Goal: Task Accomplishment & Management: Manage account settings

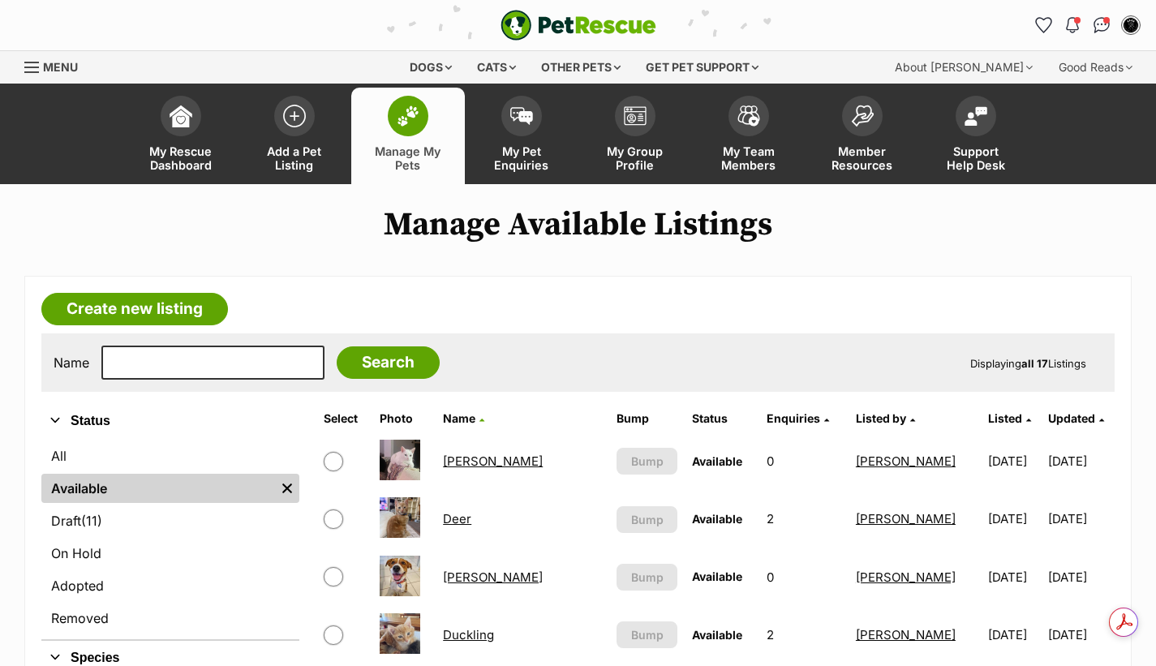
click at [397, 132] on span at bounding box center [408, 116] width 41 height 41
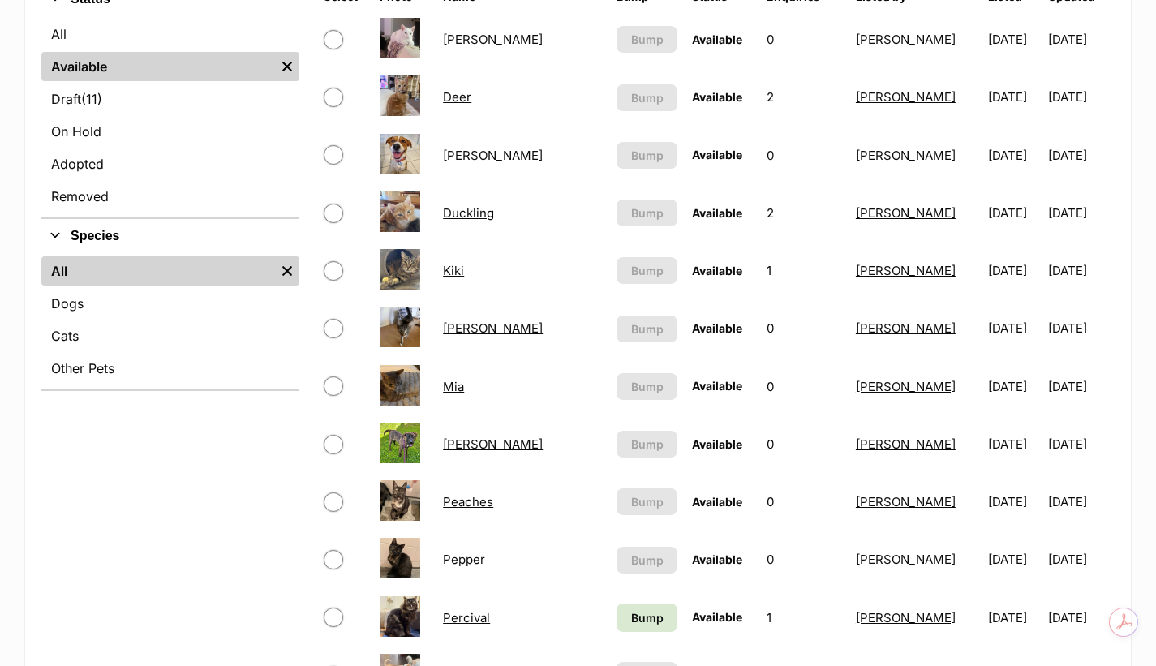
scroll to position [568, 0]
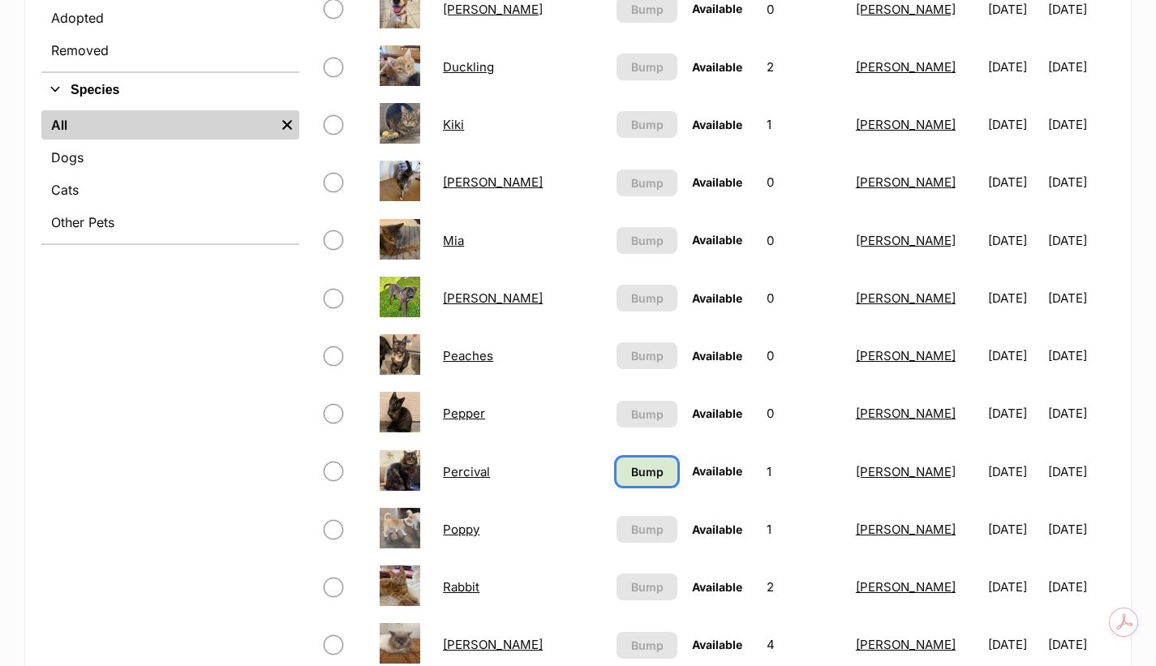
click at [645, 470] on span "Bump" at bounding box center [647, 471] width 32 height 17
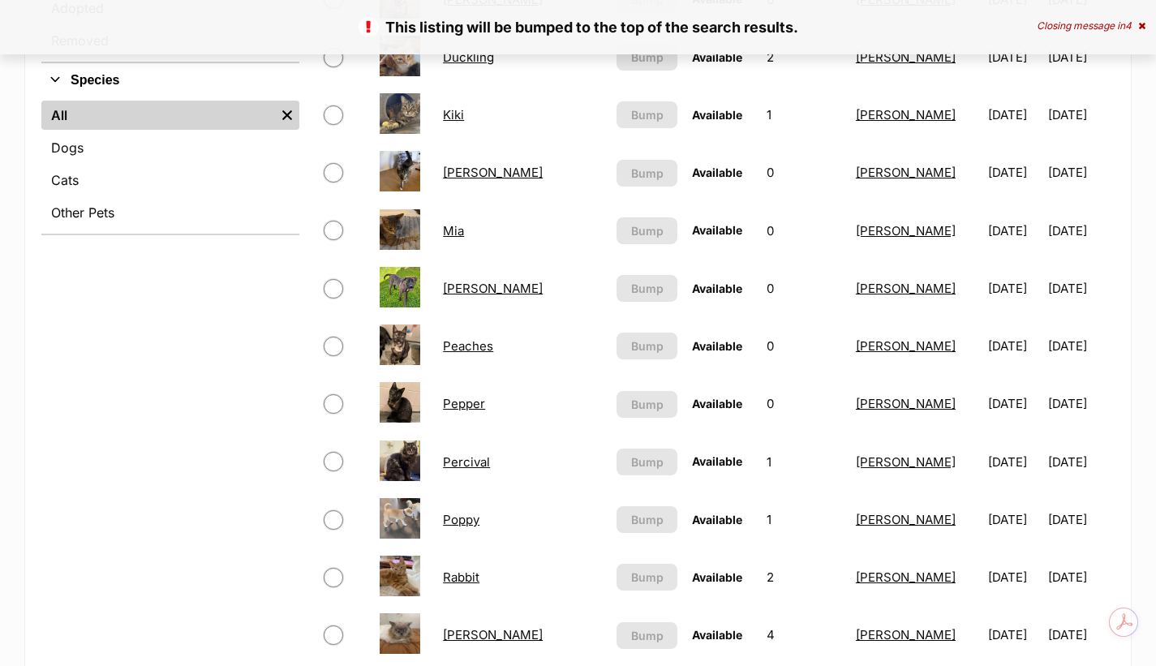
scroll to position [595, 0]
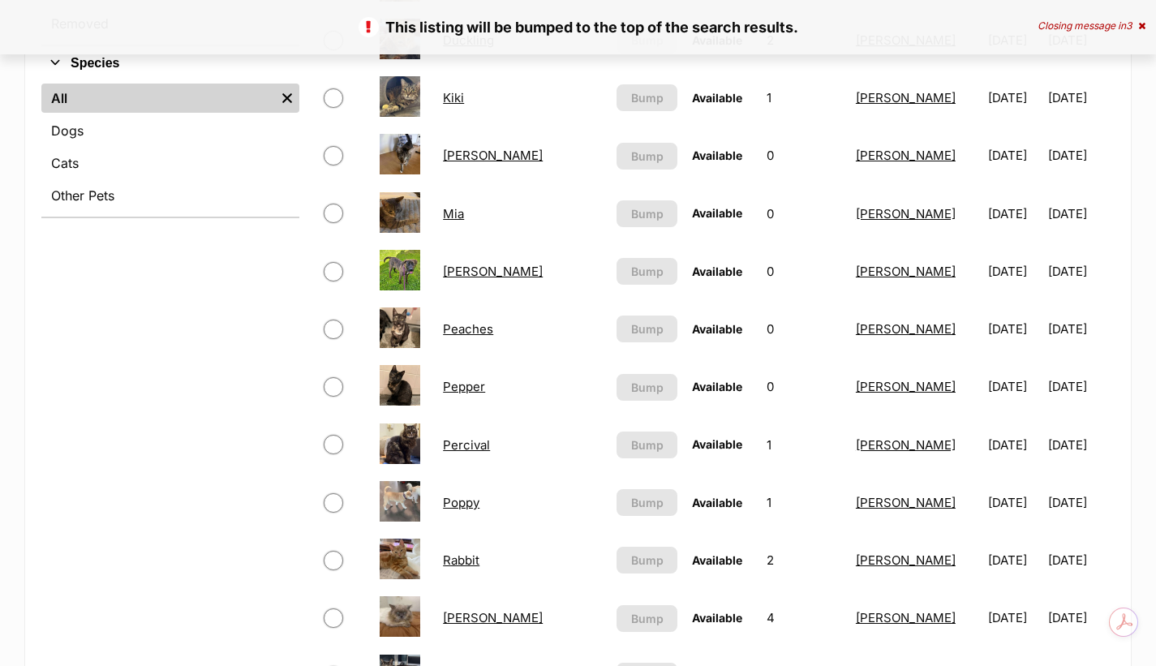
click at [464, 449] on link "Percival" at bounding box center [466, 444] width 47 height 15
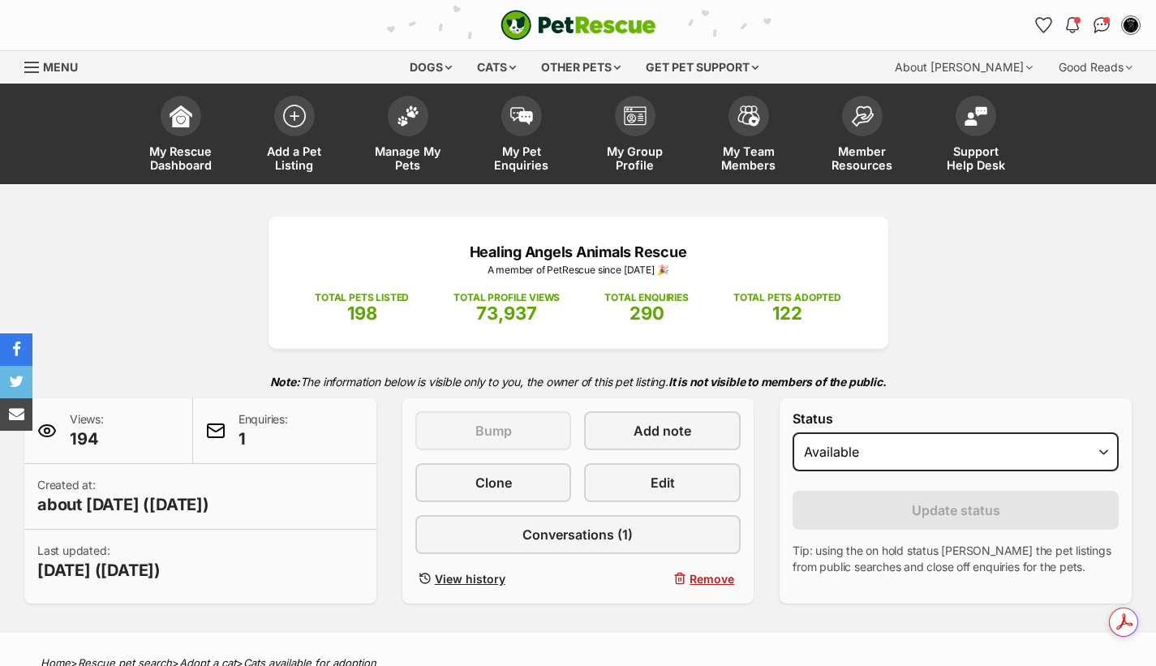
select select "on_hold"
click at [793, 432] on select "Draft - not available as listing has enquires Available On hold Adopted" at bounding box center [956, 451] width 326 height 39
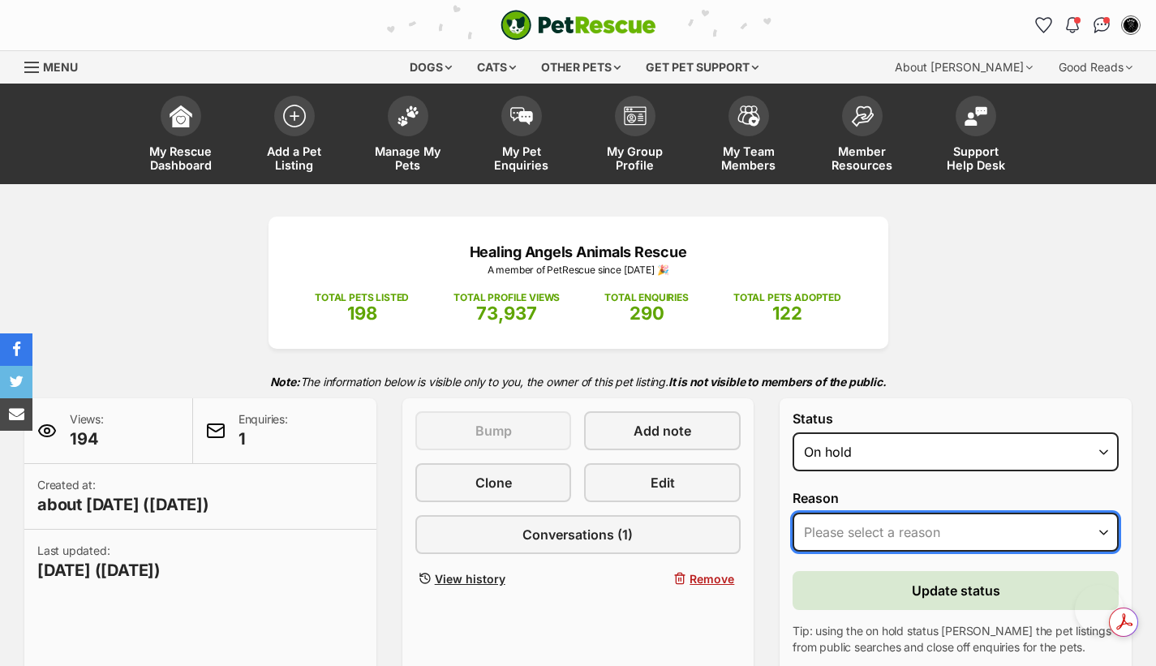
click at [839, 533] on select "Please select a reason Medical reasons Reviewing applications Adoption pending …" at bounding box center [956, 532] width 326 height 39
select select "reviewing_applications"
click at [793, 513] on select "Please select a reason Medical reasons Reviewing applications Adoption pending …" at bounding box center [956, 532] width 326 height 39
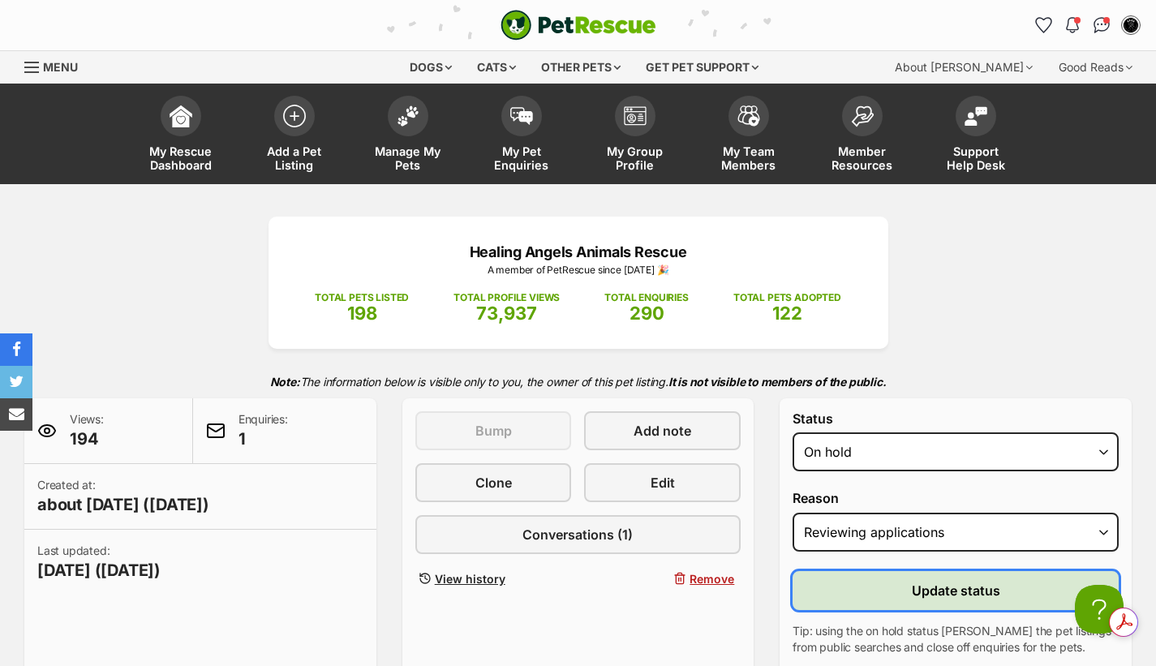
click at [930, 591] on span "Update status" at bounding box center [956, 590] width 88 height 19
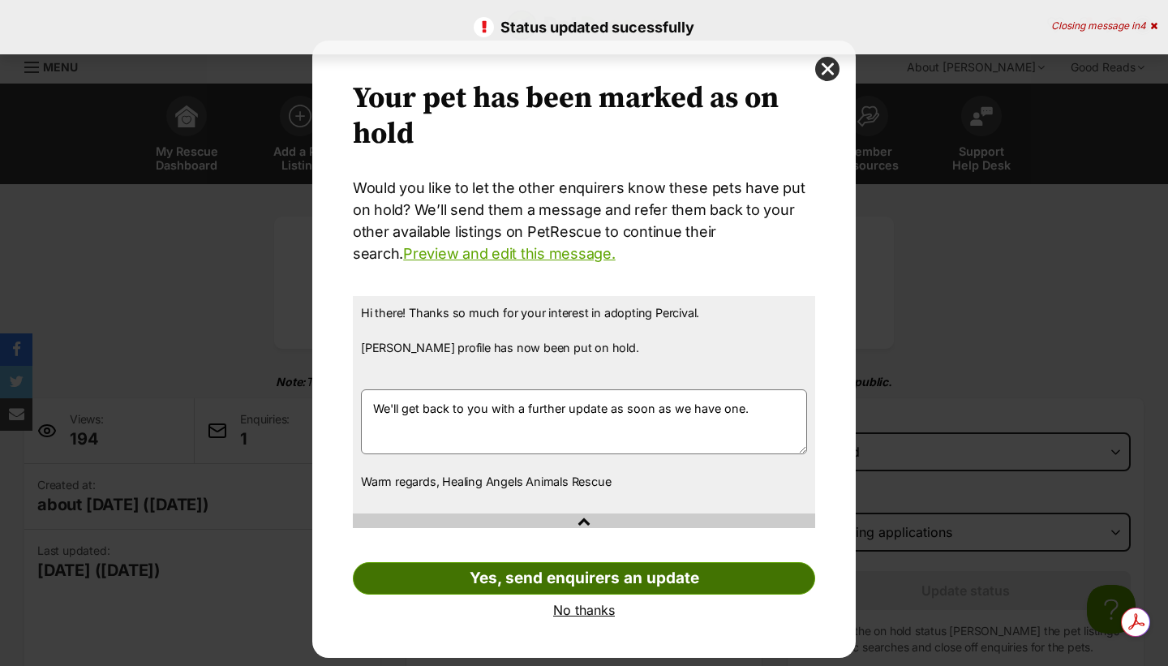
click at [495, 583] on link "Yes, send enquirers an update" at bounding box center [584, 578] width 463 height 32
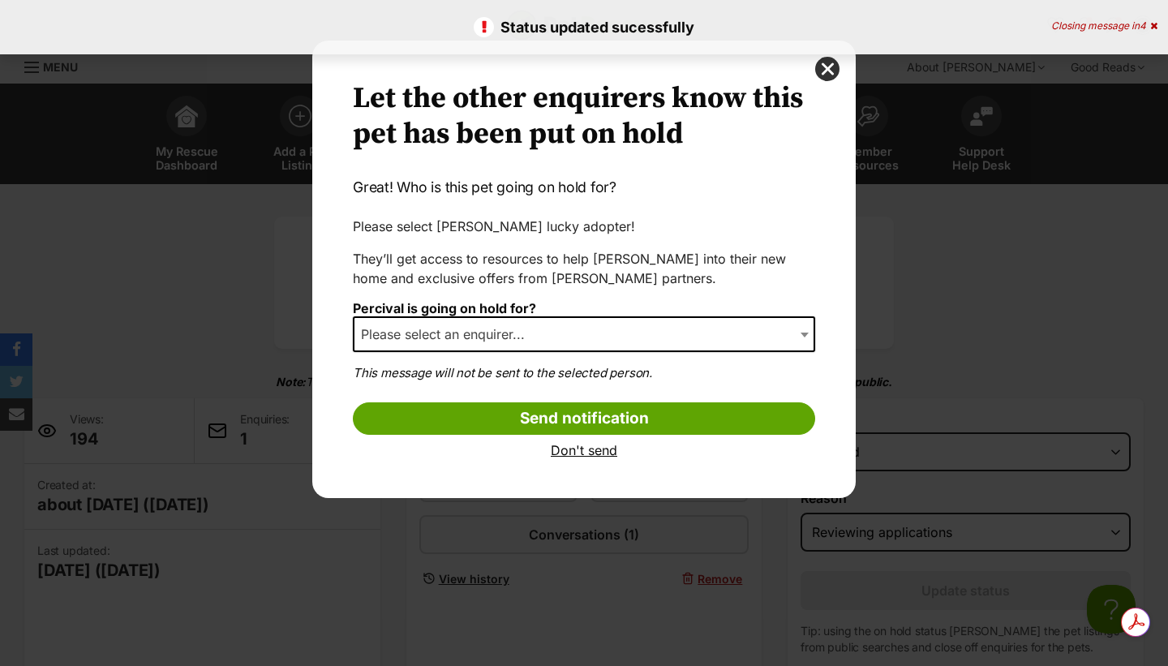
click at [409, 335] on span "Please select an enquirer..." at bounding box center [448, 334] width 187 height 23
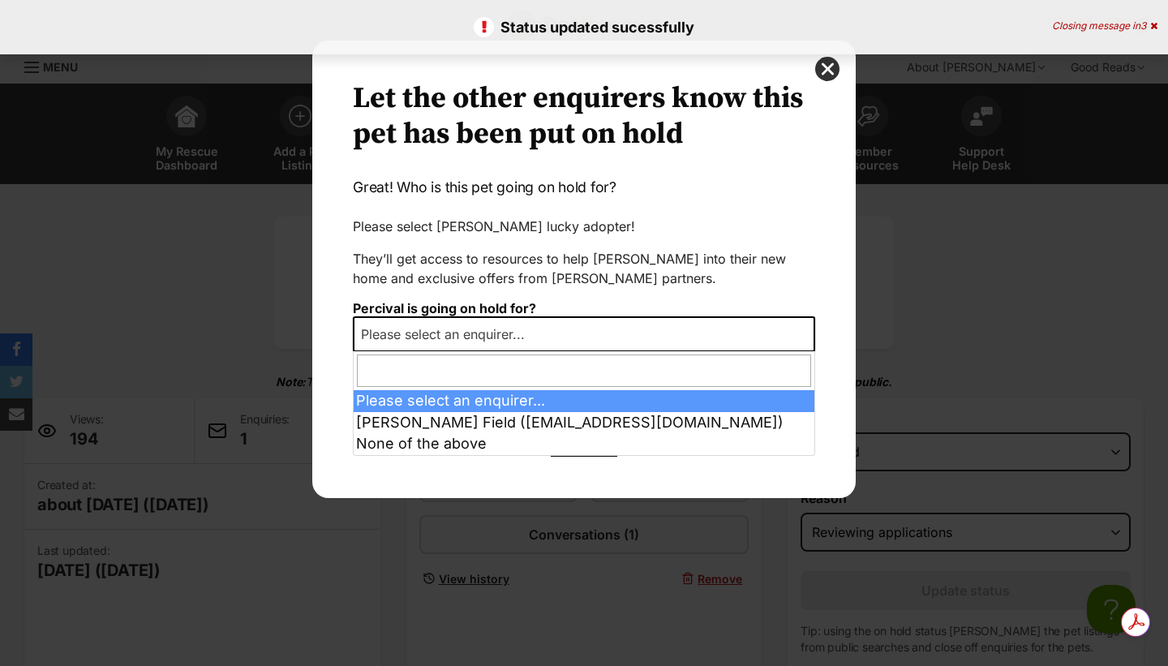
select select "2024625"
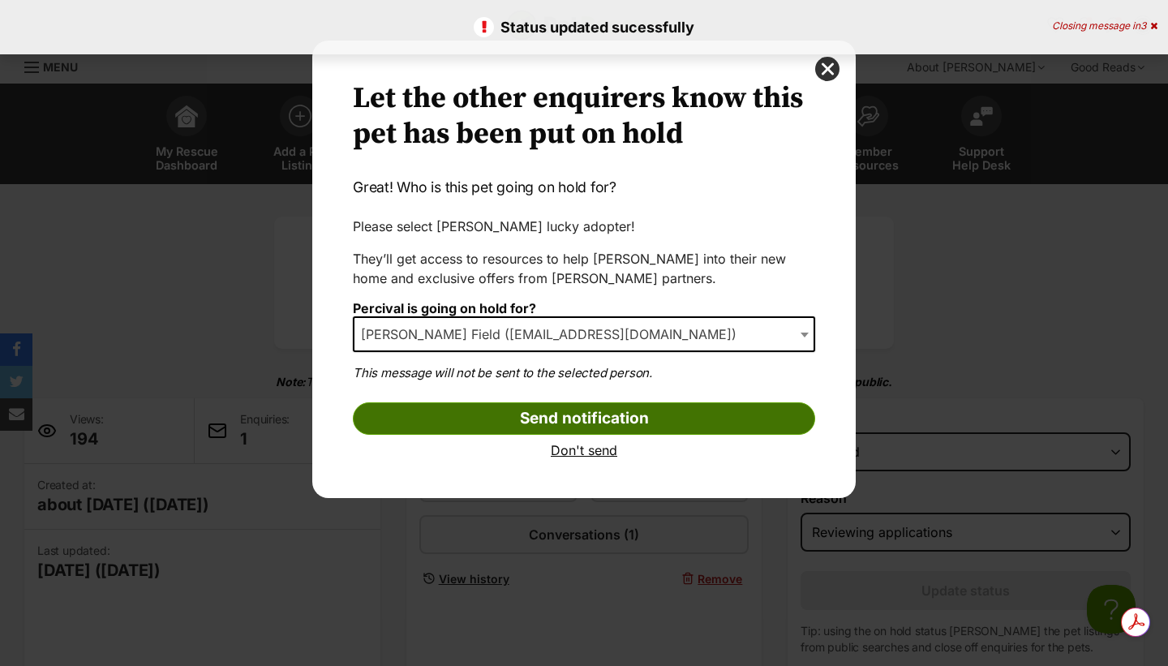
click at [450, 411] on input "Send notification" at bounding box center [584, 418] width 463 height 32
click at [472, 413] on input "Send notification" at bounding box center [584, 418] width 463 height 32
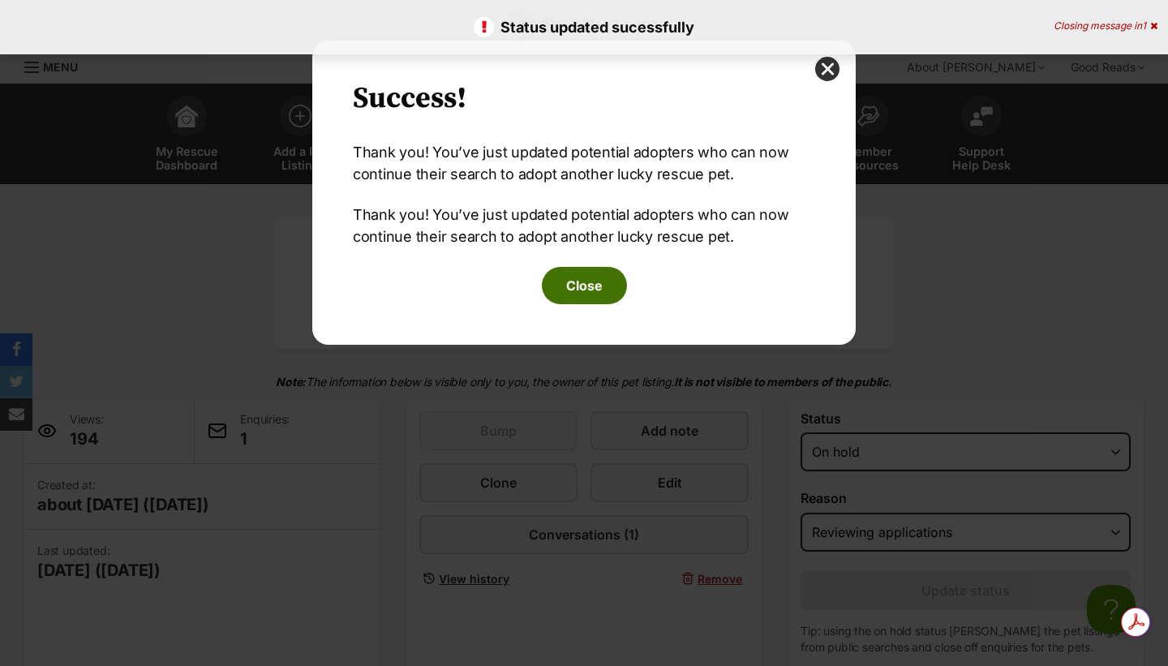
click at [574, 285] on button "Close" at bounding box center [584, 285] width 85 height 37
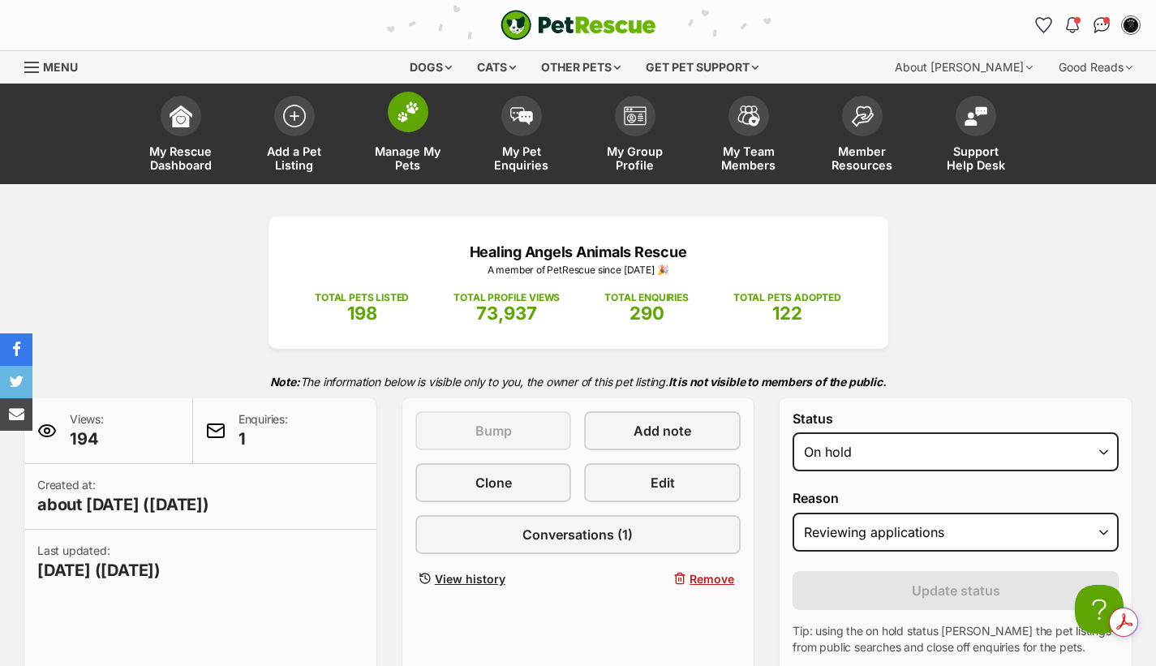
click at [394, 109] on span at bounding box center [408, 112] width 41 height 41
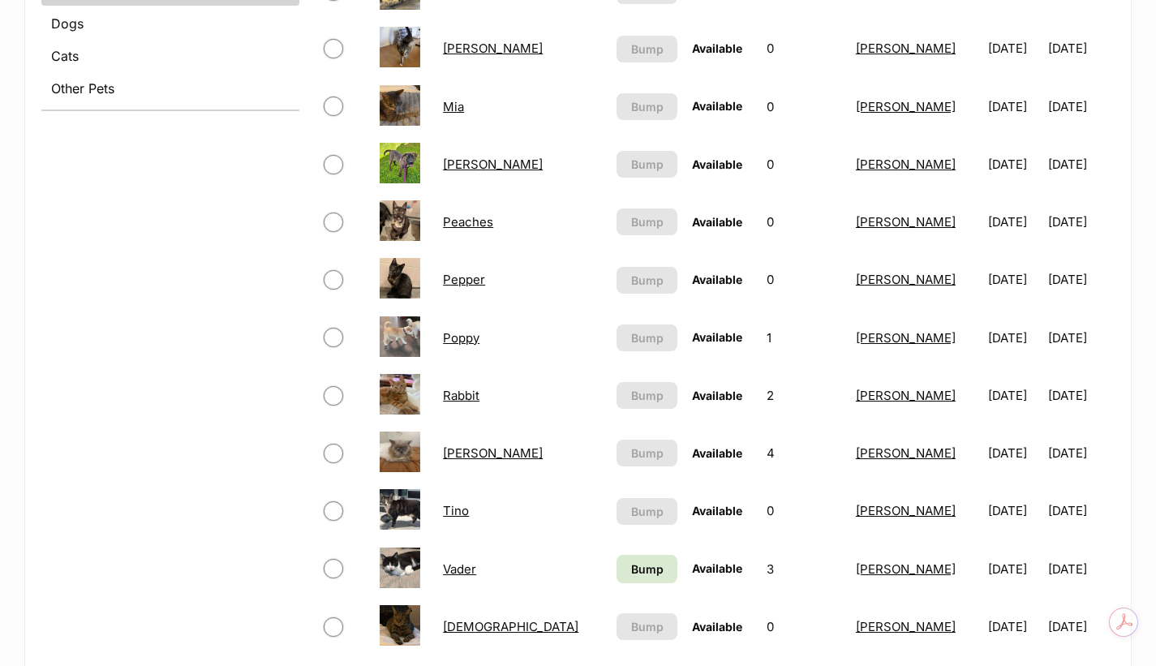
scroll to position [703, 0]
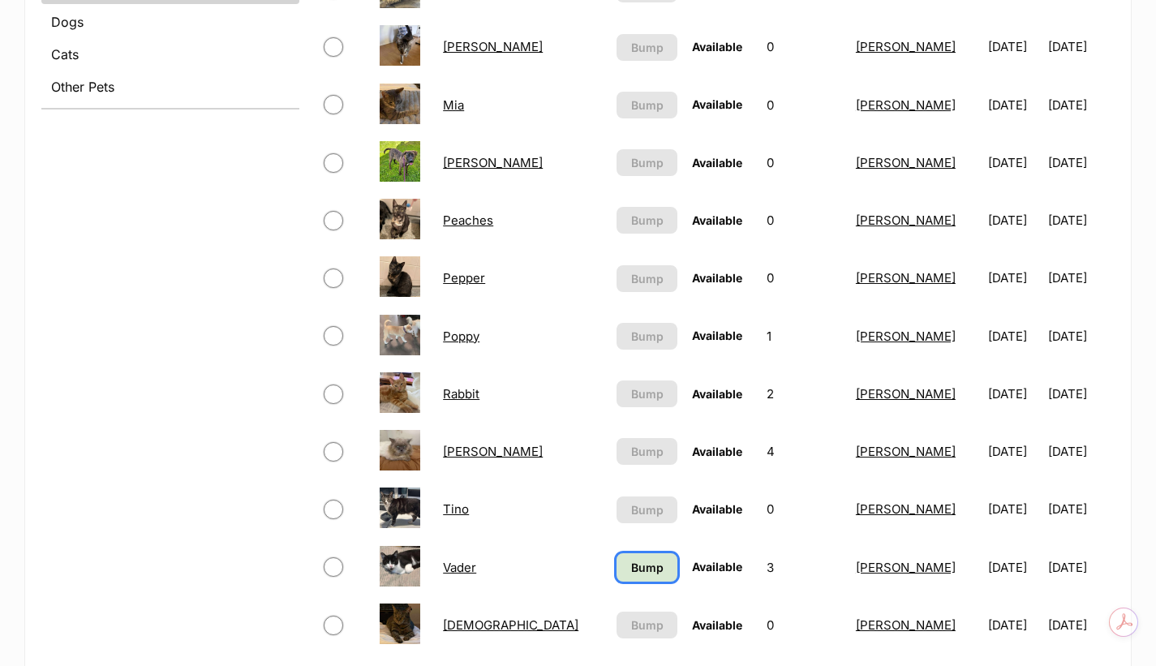
click at [661, 566] on span "Bump" at bounding box center [647, 567] width 32 height 17
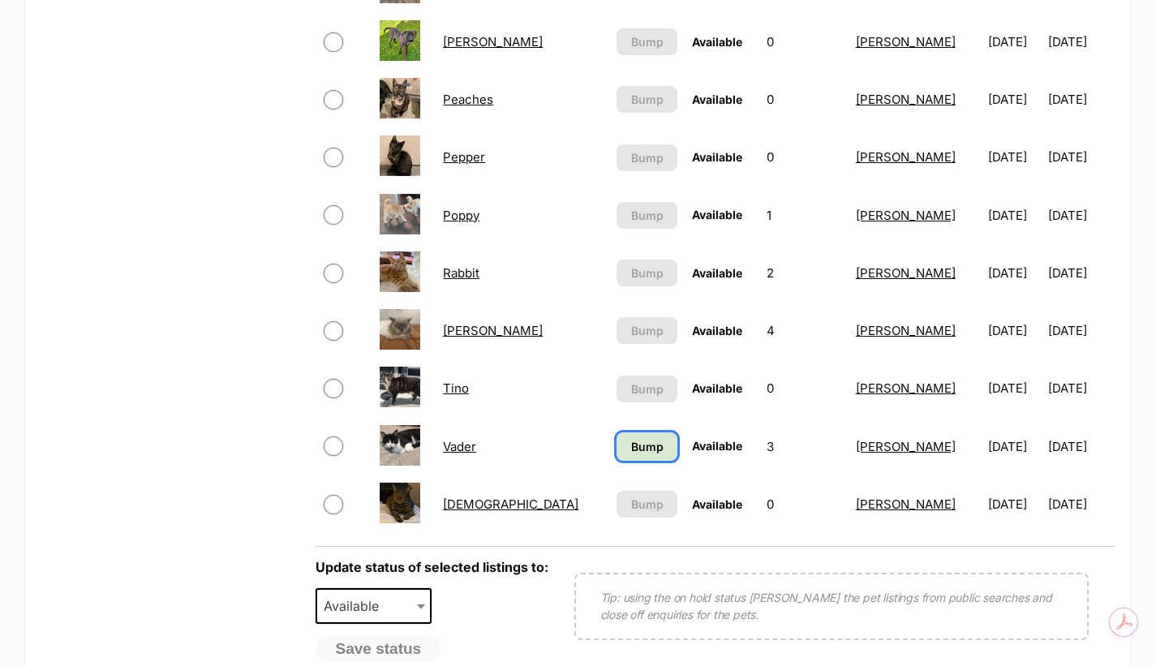
scroll to position [838, 0]
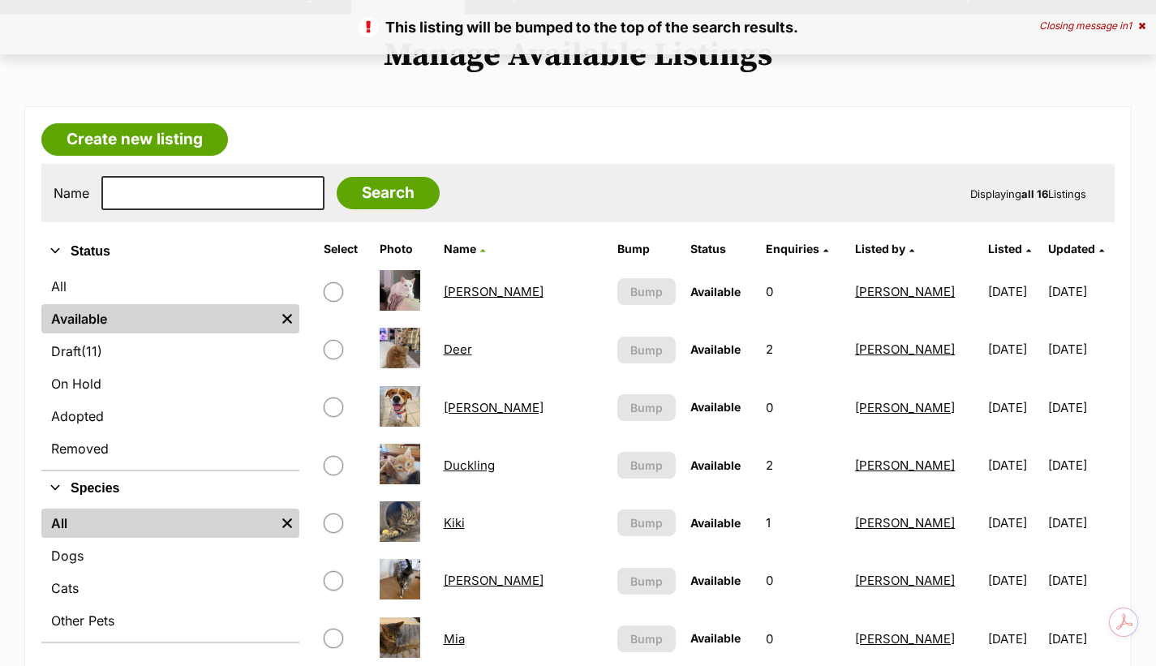
scroll to position [136, 0]
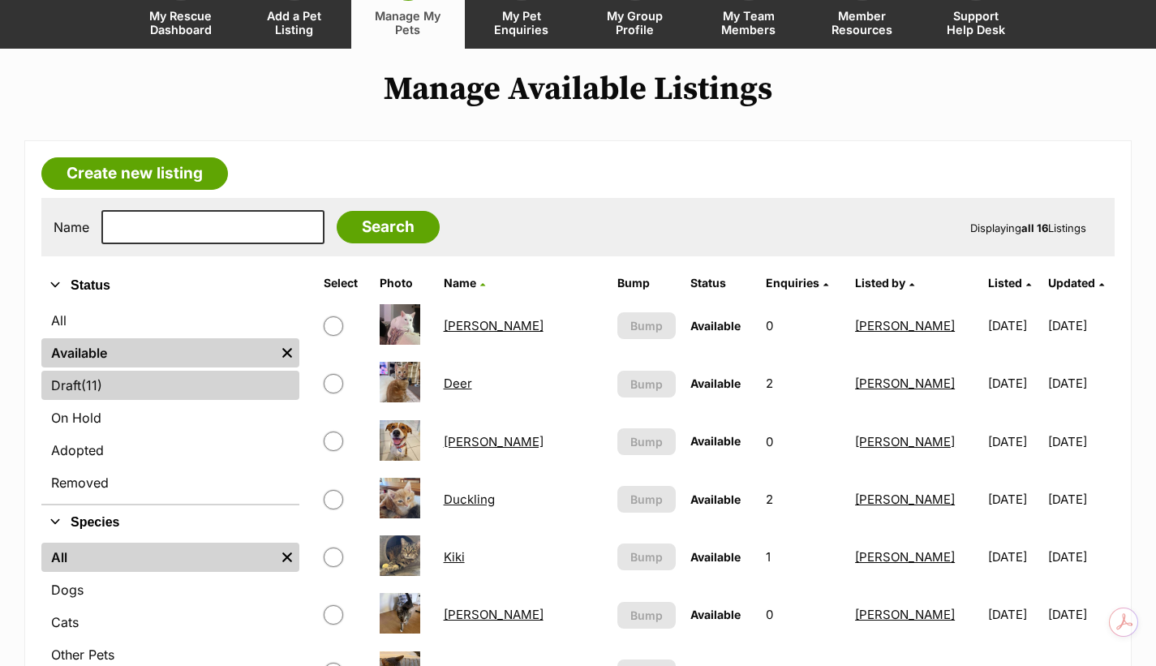
click at [88, 391] on span "(11)" at bounding box center [91, 385] width 21 height 19
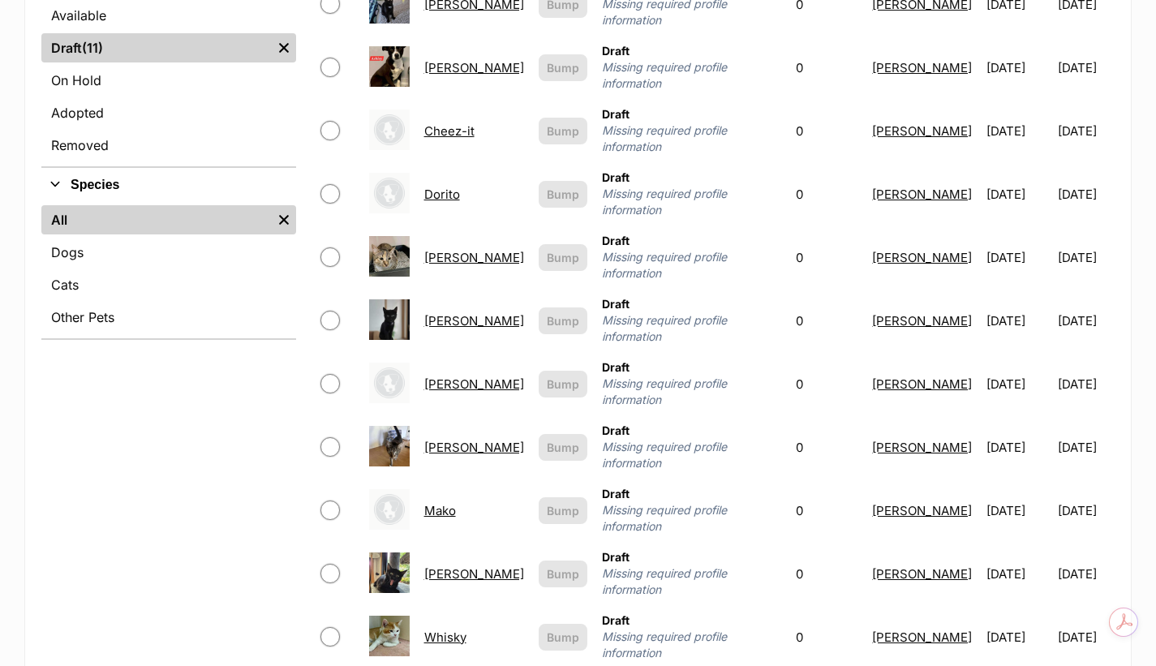
scroll to position [487, 0]
